Goal: Task Accomplishment & Management: Complete application form

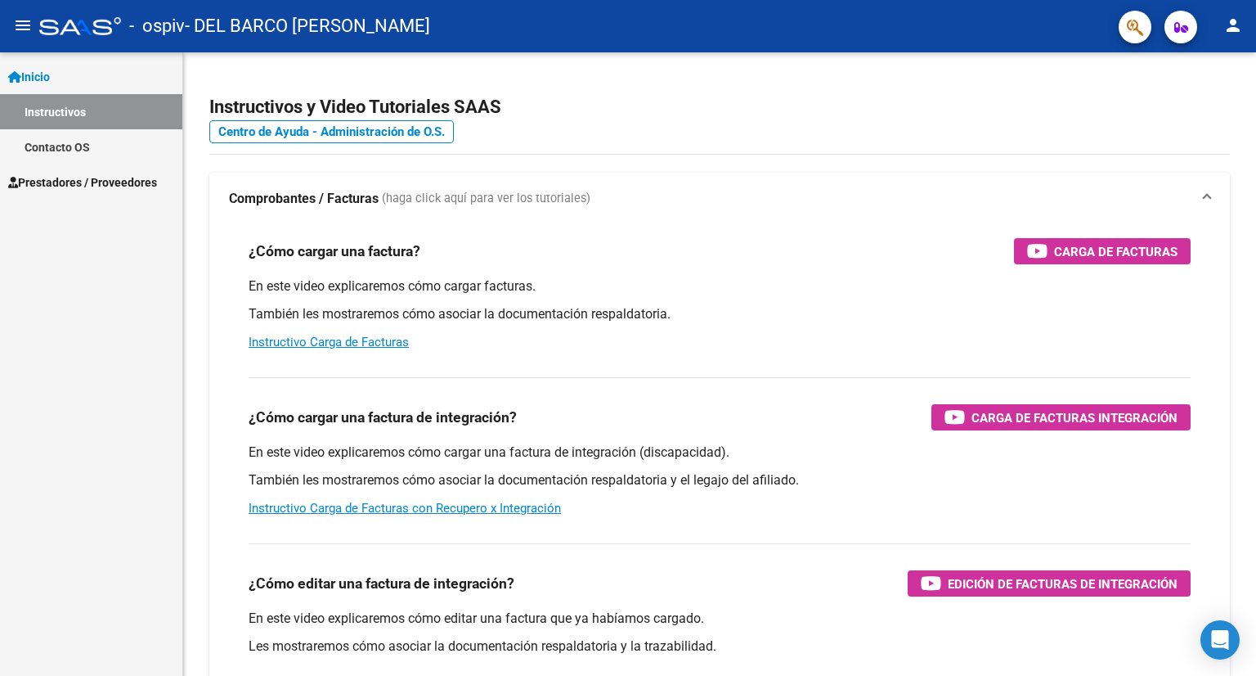
click at [116, 173] on span "Prestadores / Proveedores" at bounding box center [82, 182] width 149 height 18
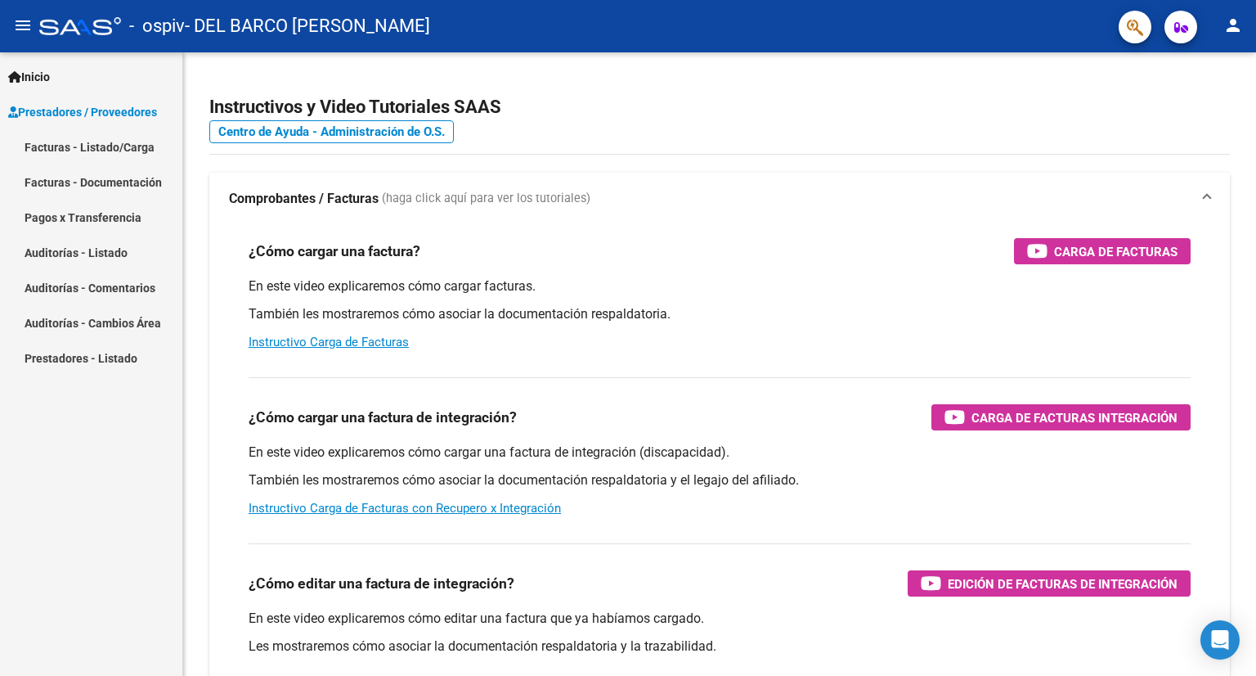
click at [108, 145] on link "Facturas - Listado/Carga" at bounding box center [91, 146] width 182 height 35
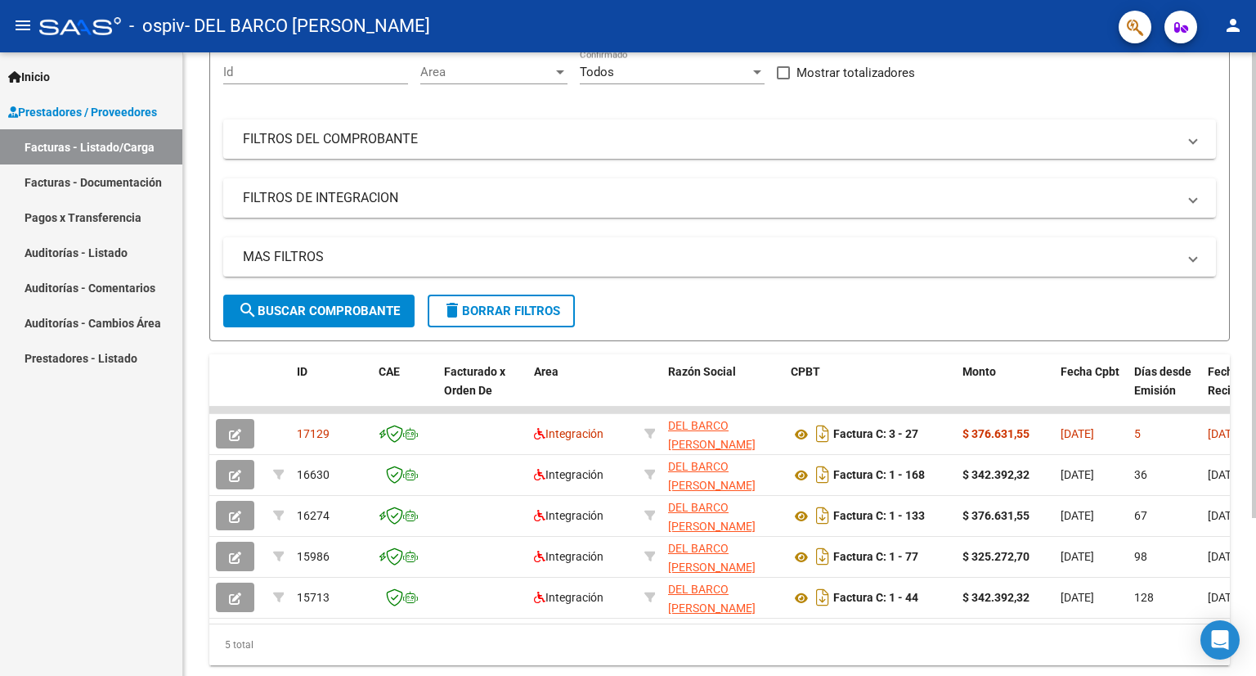
scroll to position [164, 0]
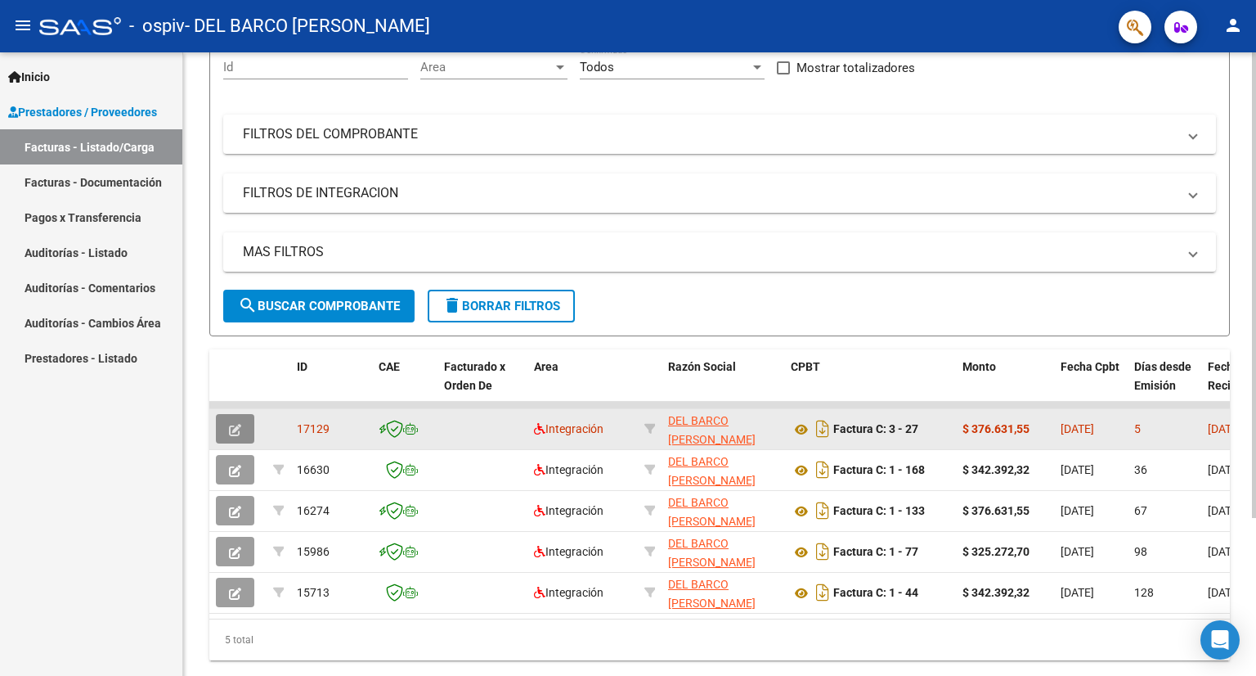
click at [233, 428] on icon "button" at bounding box center [235, 430] width 12 height 12
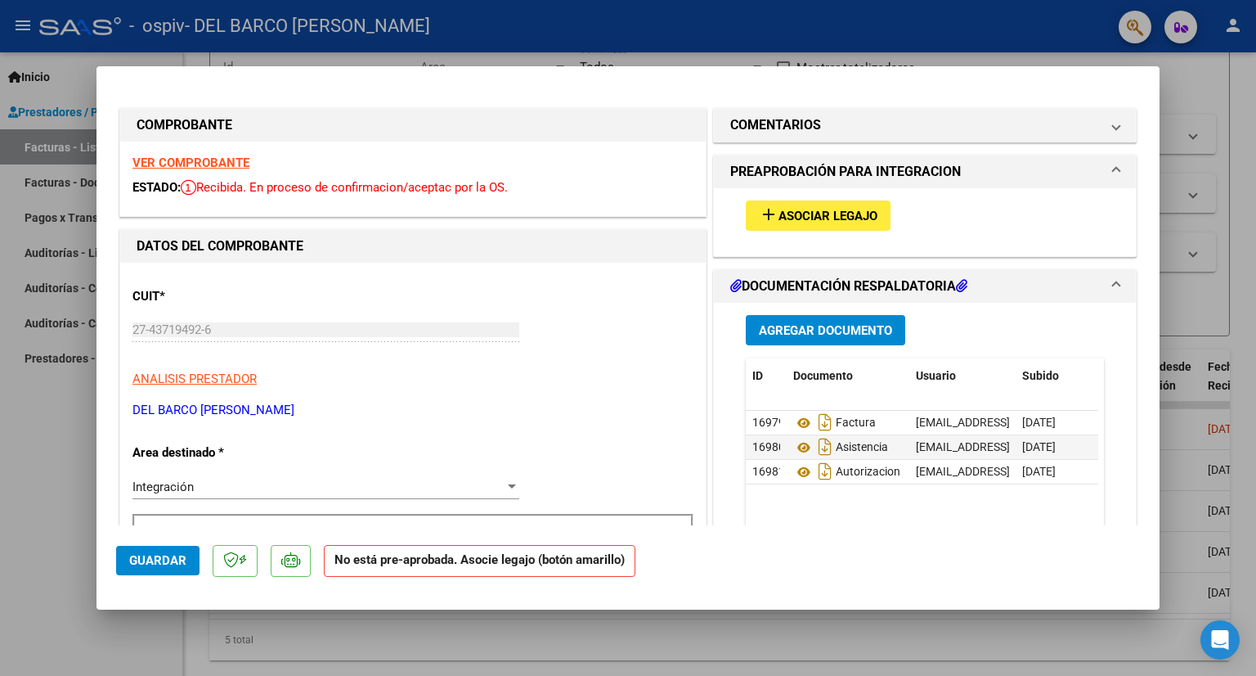
click at [981, 29] on div at bounding box center [628, 338] width 1256 height 676
type input "$ 0,00"
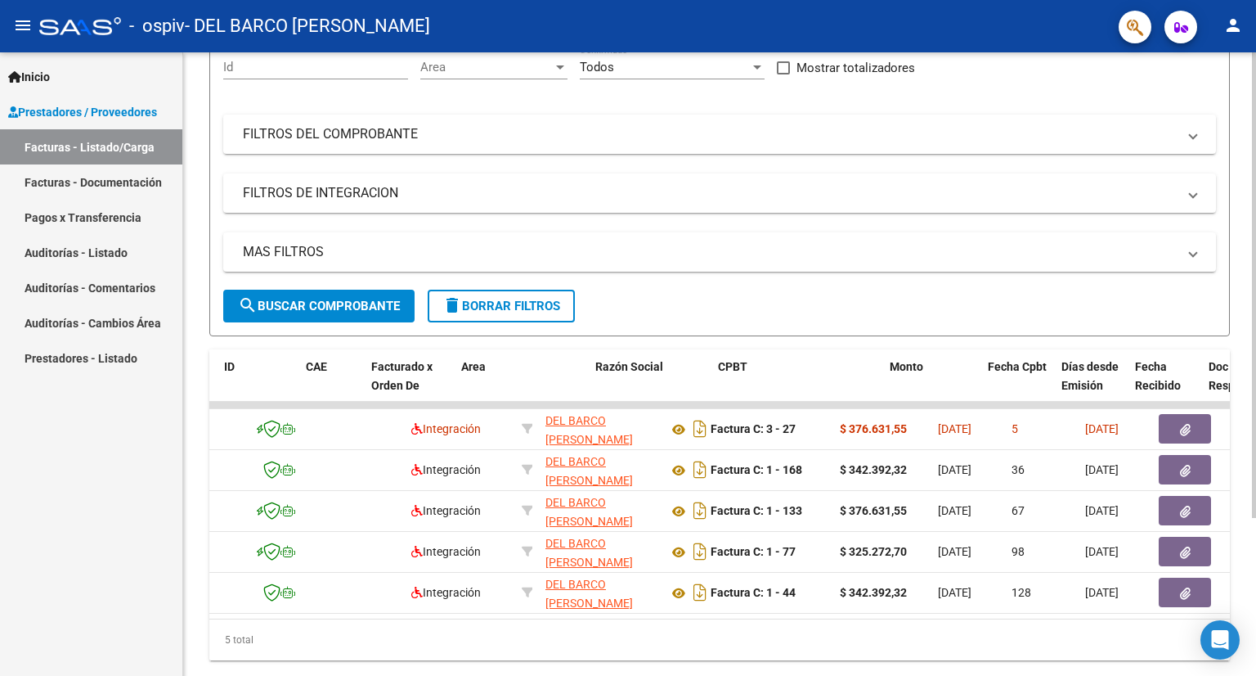
scroll to position [0, 0]
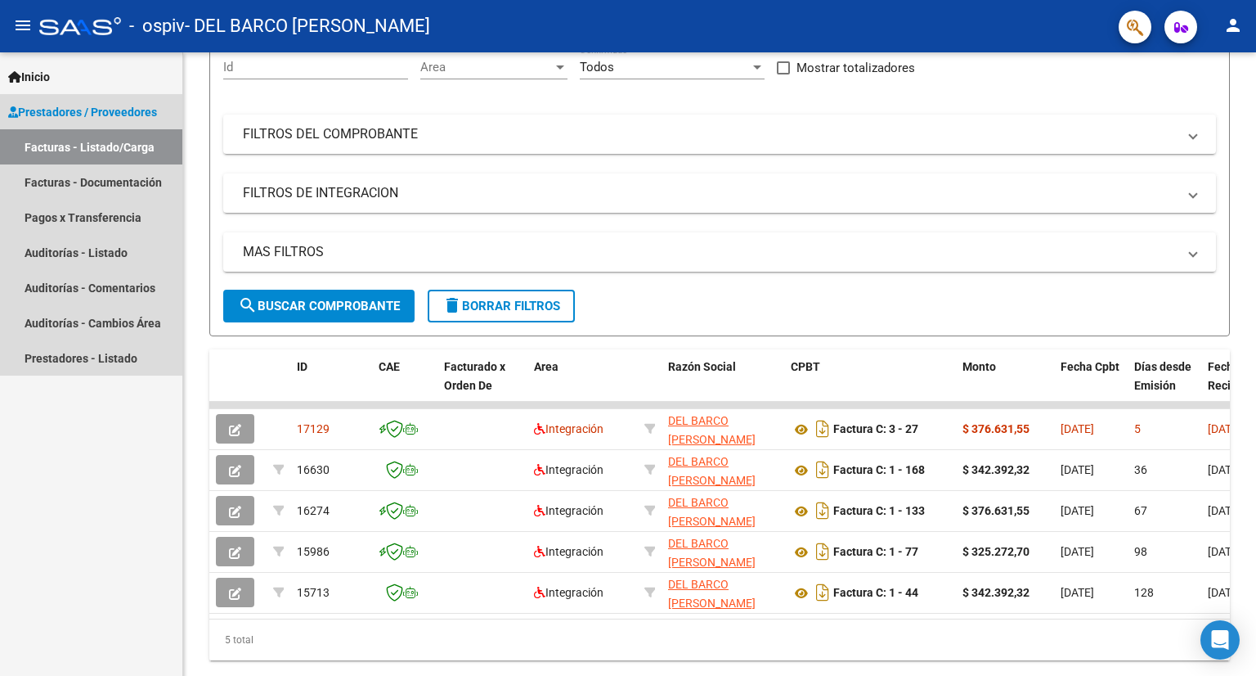
click at [111, 150] on link "Facturas - Listado/Carga" at bounding box center [91, 146] width 182 height 35
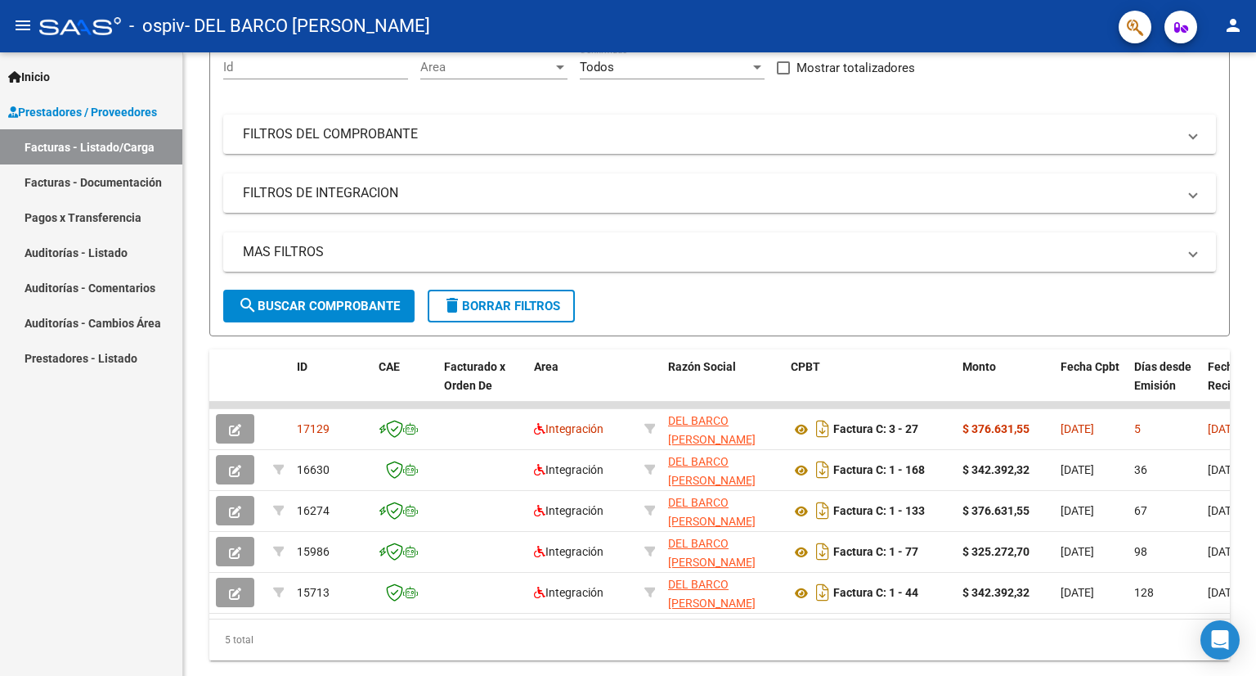
click at [130, 191] on link "Facturas - Documentación" at bounding box center [91, 181] width 182 height 35
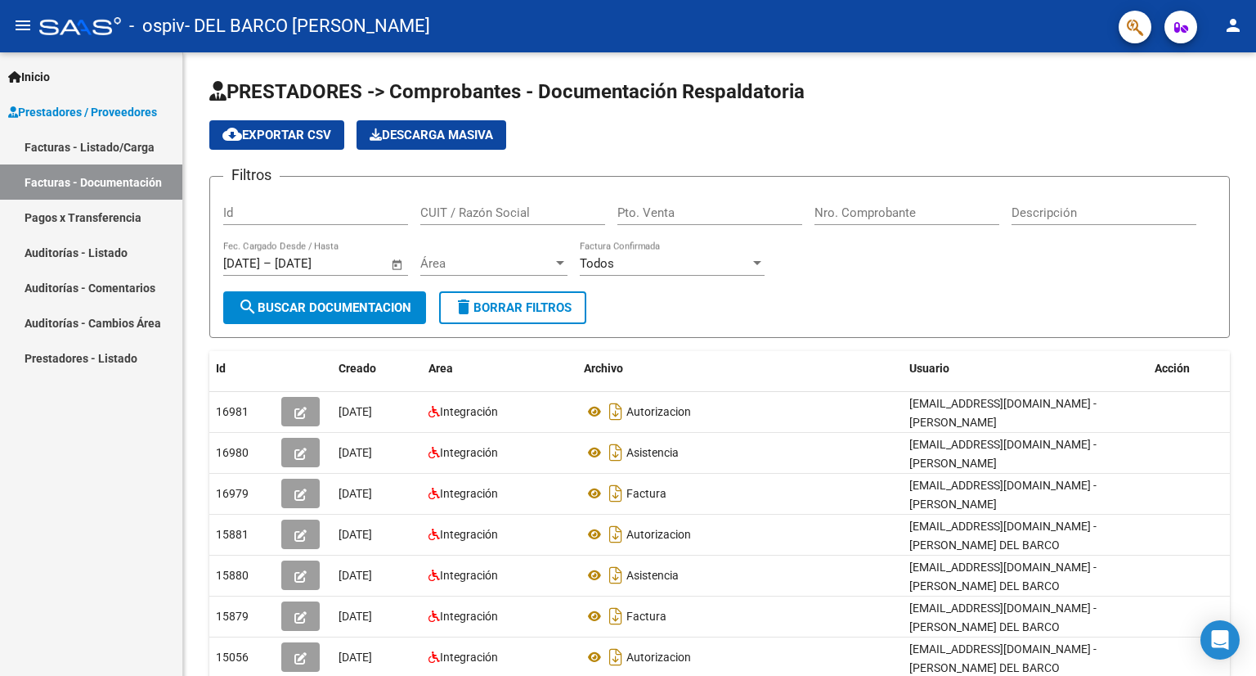
click at [128, 150] on link "Facturas - Listado/Carga" at bounding box center [91, 146] width 182 height 35
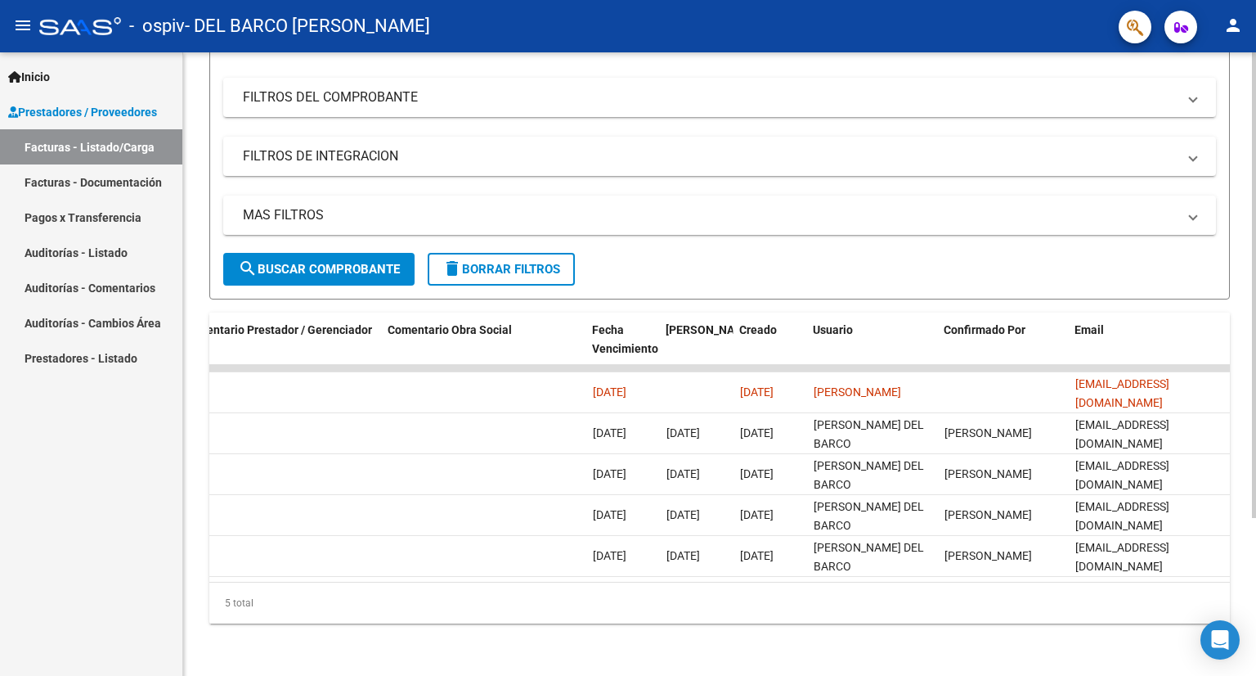
scroll to position [0, 2427]
click at [1242, 30] on mat-icon "person" at bounding box center [1234, 26] width 20 height 20
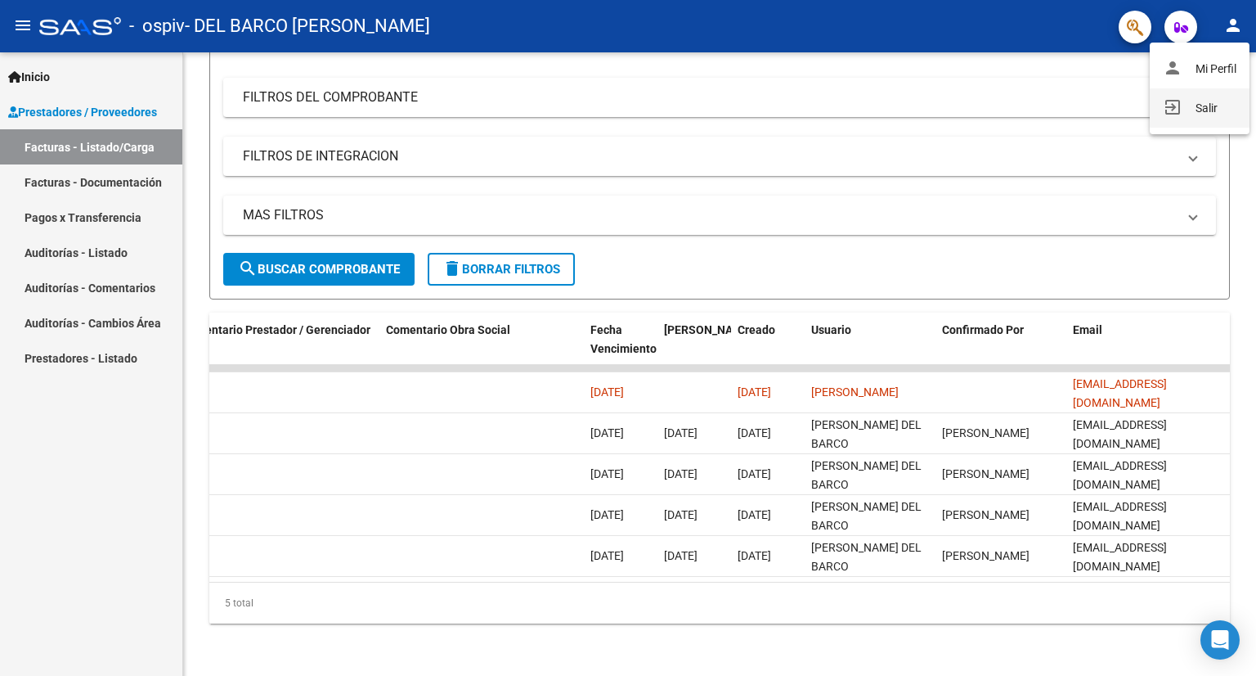
click at [1200, 112] on button "exit_to_app Salir" at bounding box center [1200, 107] width 100 height 39
